Goal: Task Accomplishment & Management: Use online tool/utility

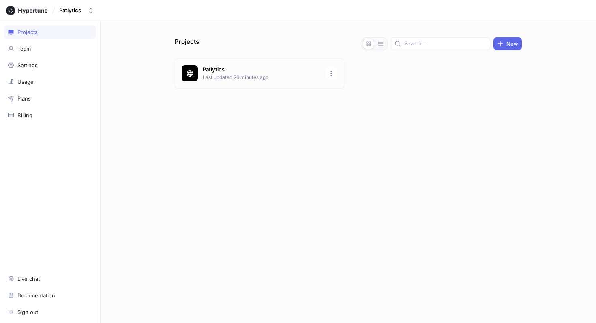
click at [227, 77] on p "Last updated 26 minutes ago" at bounding box center [262, 77] width 118 height 7
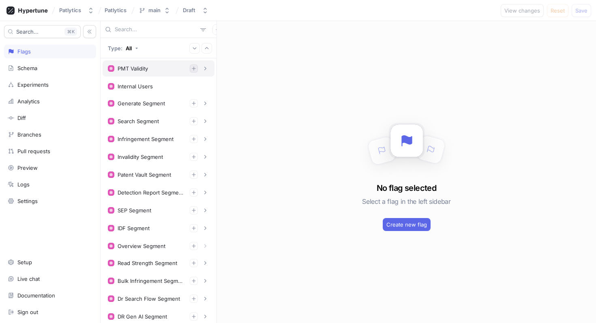
click at [191, 72] on button "button" at bounding box center [194, 68] width 8 height 8
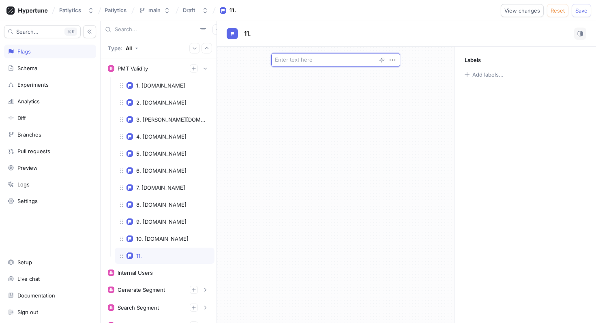
type textarea "r"
type textarea "x"
type textarea "rh"
type textarea "x"
type textarea "rhe"
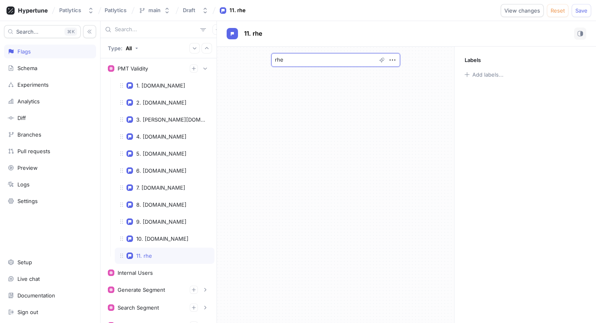
type textarea "x"
type textarea "rheem"
type textarea "x"
type textarea "rheemm"
type textarea "x"
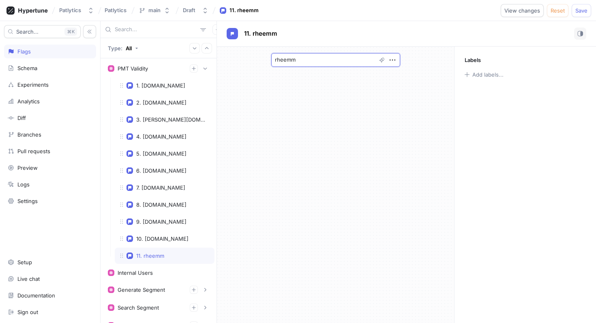
type textarea "rheemm."
type textarea "x"
type textarea "rheemm.c"
type textarea "x"
type textarea "rheemm.co"
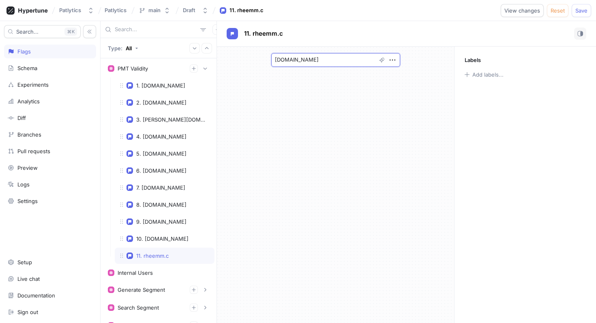
type textarea "x"
type textarea "rheemm.com"
type textarea "x"
type textarea "rheemm.co"
type textarea "x"
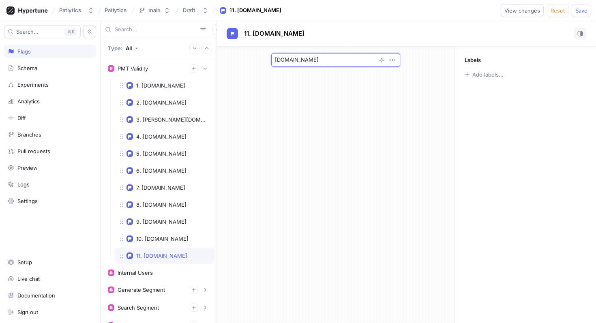
type textarea "rheemm.c"
type textarea "x"
type textarea "rheemm."
type textarea "x"
type textarea "rheemm"
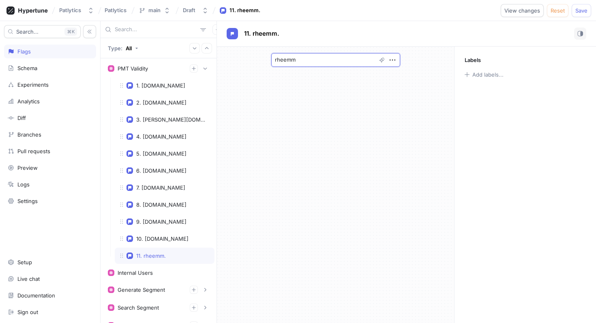
type textarea "x"
type textarea "rheem"
type textarea "x"
type textarea "rheem."
type textarea "x"
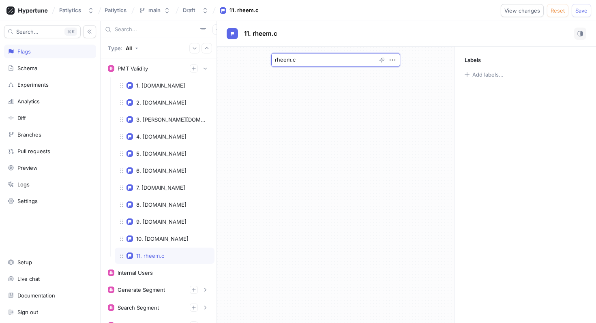
type textarea "rheem.co"
type textarea "x"
type textarea "rheem.com"
click at [583, 12] on span "Save" at bounding box center [581, 10] width 12 height 5
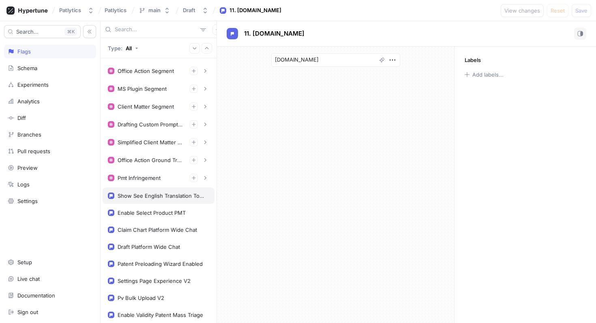
scroll to position [558, 0]
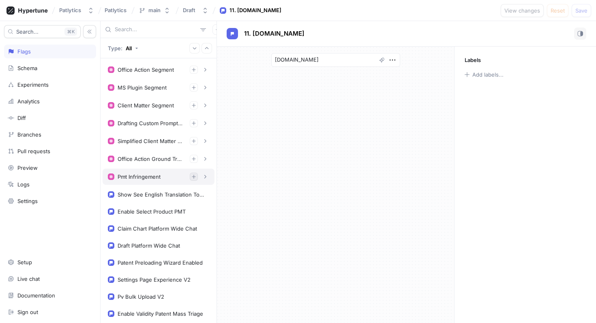
click at [191, 180] on button "button" at bounding box center [194, 177] width 8 height 8
type textarea "x"
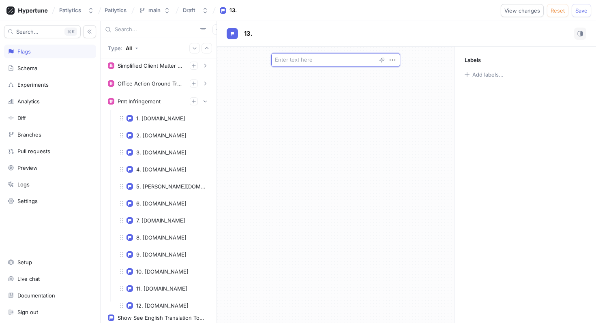
scroll to position [372, 0]
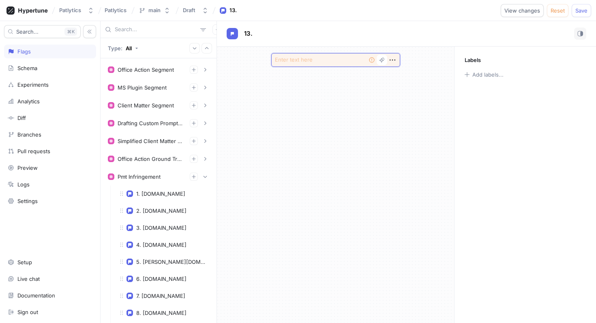
click at [312, 58] on textarea at bounding box center [335, 60] width 129 height 14
type textarea "x"
type textarea "r"
type textarea "x"
type textarea "rh"
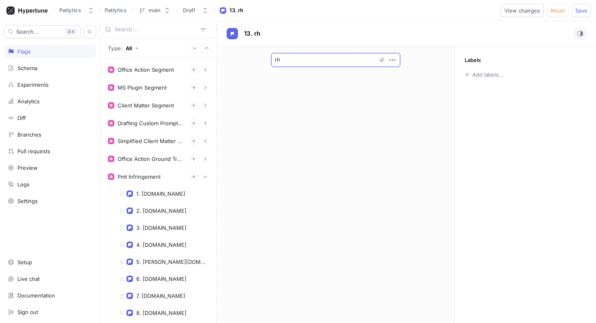
type textarea "x"
type textarea "rhe"
type textarea "x"
type textarea "rhee"
type textarea "x"
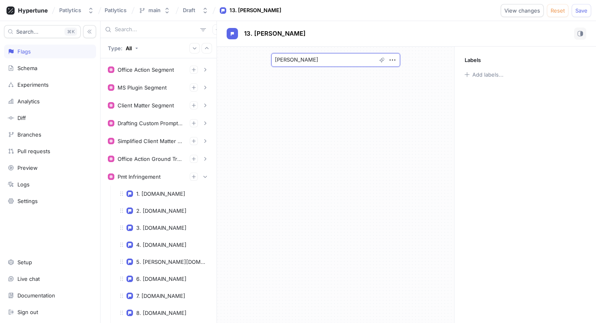
type textarea "rheem"
type textarea "x"
type textarea "rheem."
type textarea "x"
type textarea "rheem.c"
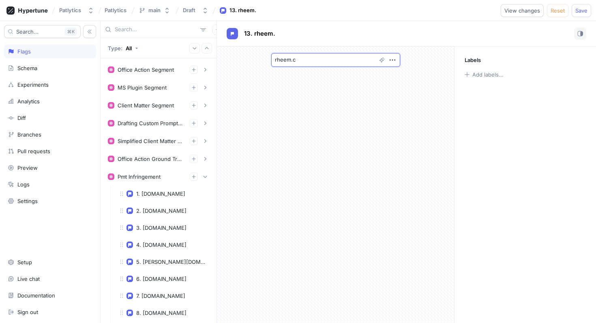
type textarea "x"
type textarea "rheem.com"
type textarea "x"
type textarea "rheem.com"
click at [580, 9] on span "Save" at bounding box center [581, 10] width 12 height 5
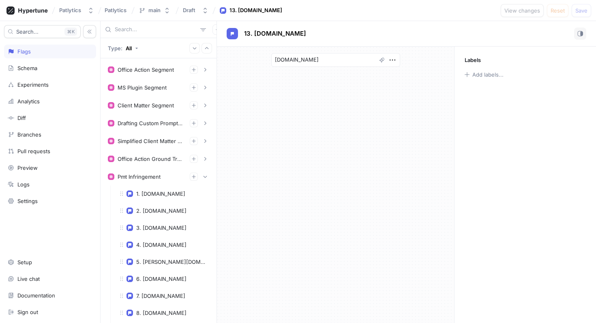
type textarea "x"
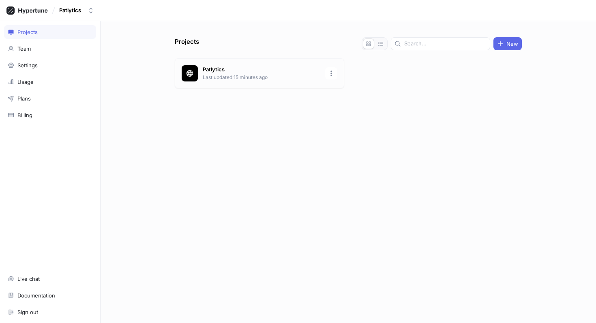
click at [245, 67] on p "Patlytics" at bounding box center [262, 70] width 118 height 8
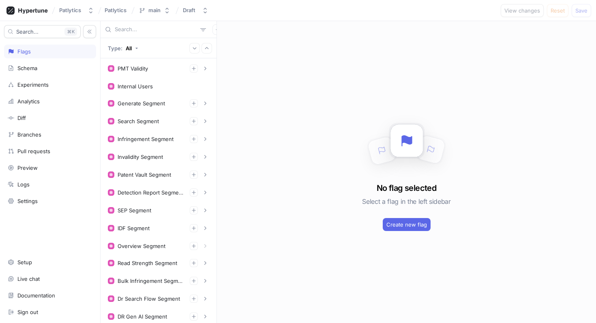
click at [129, 30] on input "text" at bounding box center [156, 30] width 82 height 8
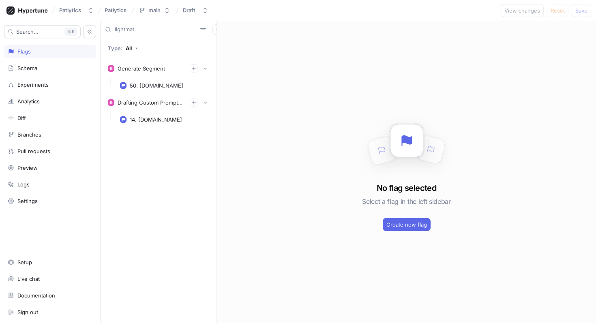
type input "lightmatt"
click at [125, 32] on input "lightmatt" at bounding box center [156, 30] width 82 height 8
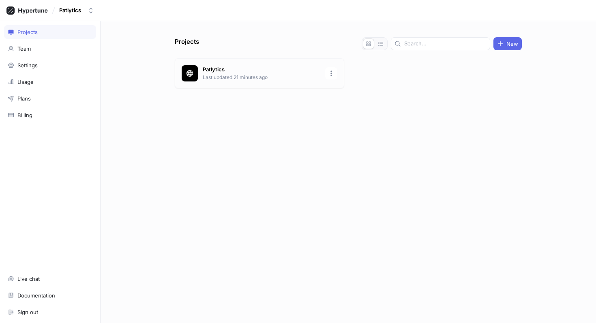
click at [218, 79] on p "Last updated 21 minutes ago" at bounding box center [262, 77] width 118 height 7
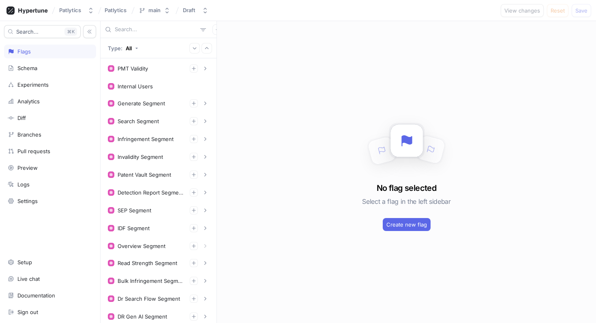
click at [139, 29] on input "text" at bounding box center [156, 30] width 82 height 8
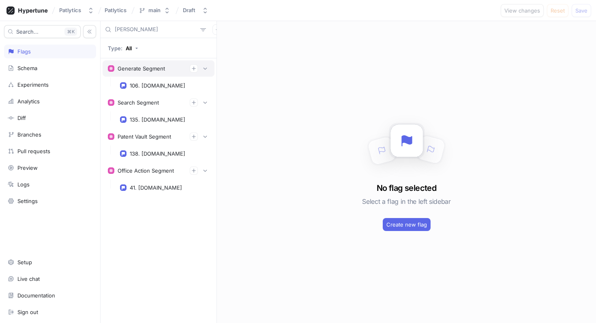
type input "martinez"
